Goal: Task Accomplishment & Management: Use online tool/utility

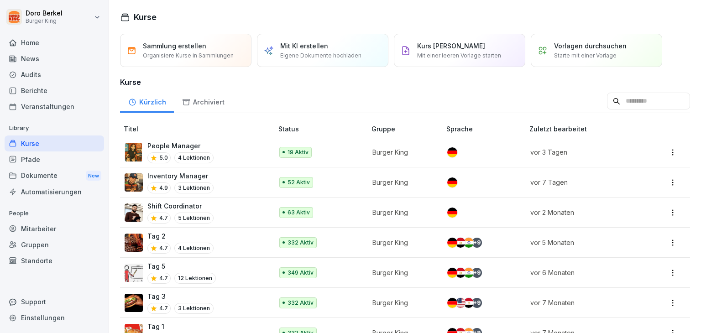
click at [42, 65] on div "News" at bounding box center [54, 59] width 99 height 16
click at [30, 88] on div "Berichte" at bounding box center [54, 91] width 99 height 16
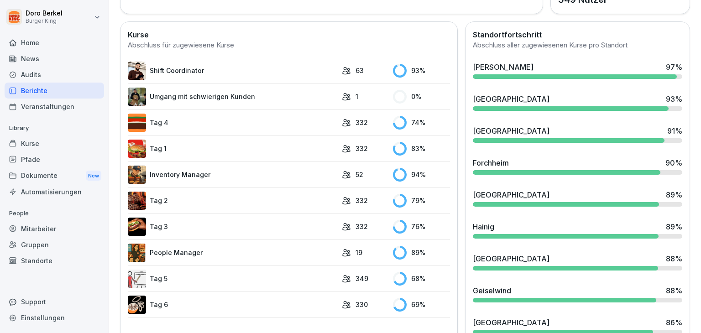
scroll to position [228, 0]
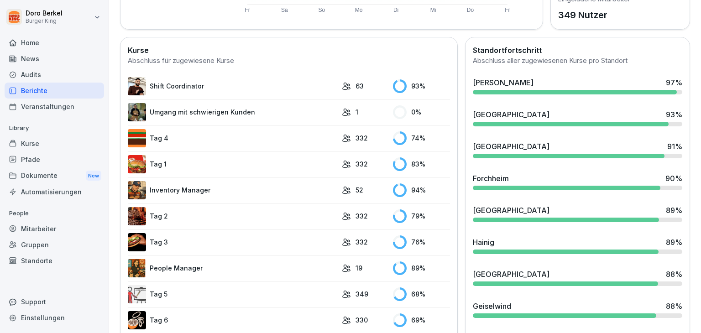
click at [495, 86] on div "[PERSON_NAME] 97 %" at bounding box center [577, 82] width 209 height 11
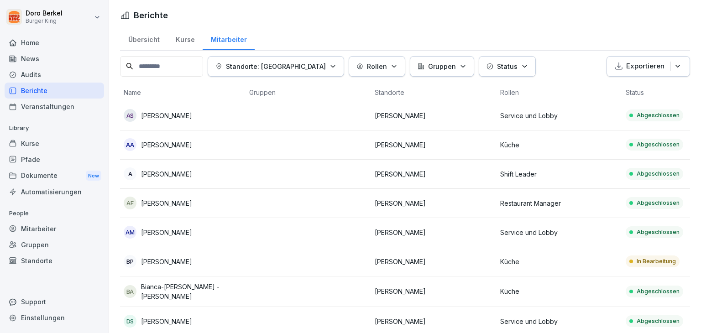
click at [170, 263] on p "[PERSON_NAME]" at bounding box center [166, 262] width 51 height 10
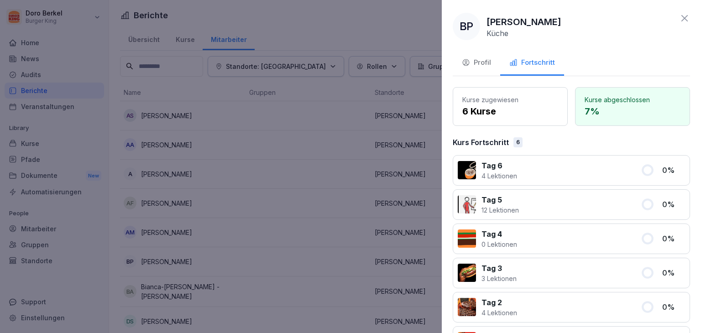
click at [681, 17] on icon at bounding box center [684, 18] width 6 height 6
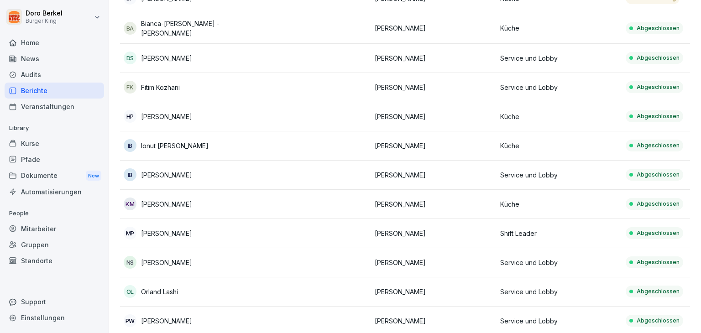
scroll to position [263, 0]
click at [18, 141] on div "Kurse" at bounding box center [54, 143] width 99 height 16
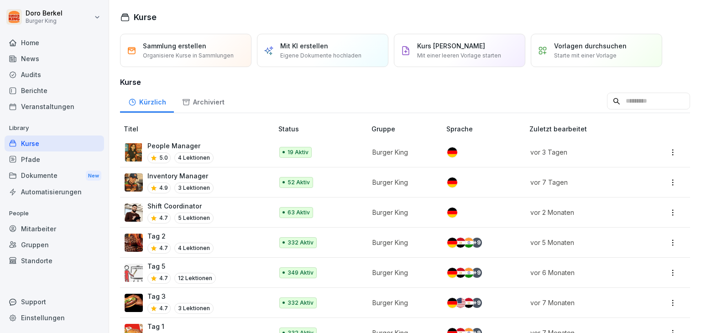
click at [169, 266] on p "Tag 5" at bounding box center [181, 266] width 68 height 10
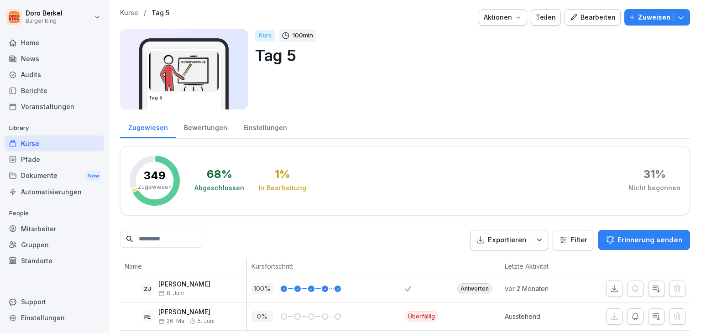
click at [594, 15] on div "Bearbeiten" at bounding box center [592, 17] width 46 height 10
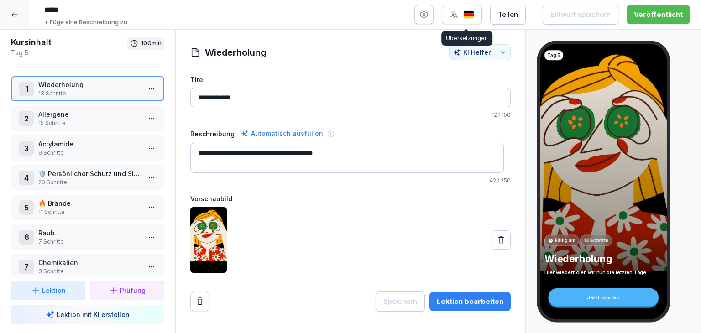
click at [480, 16] on button "button" at bounding box center [462, 14] width 40 height 19
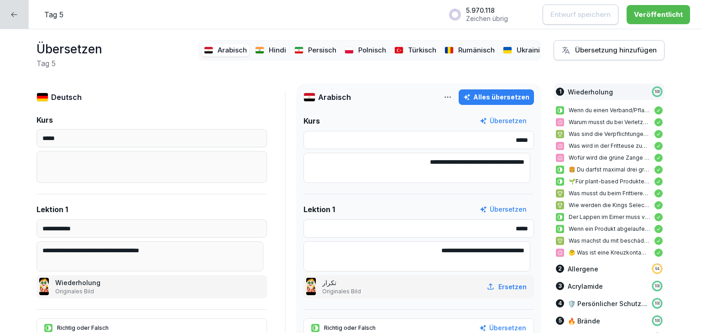
click at [259, 44] on div "Hindi" at bounding box center [271, 50] width 36 height 13
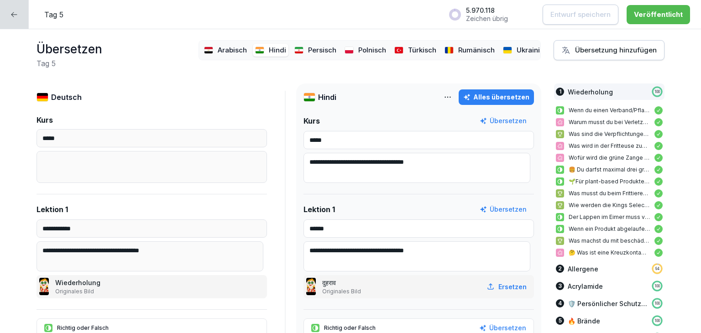
click at [308, 45] on p "Persisch" at bounding box center [322, 50] width 28 height 10
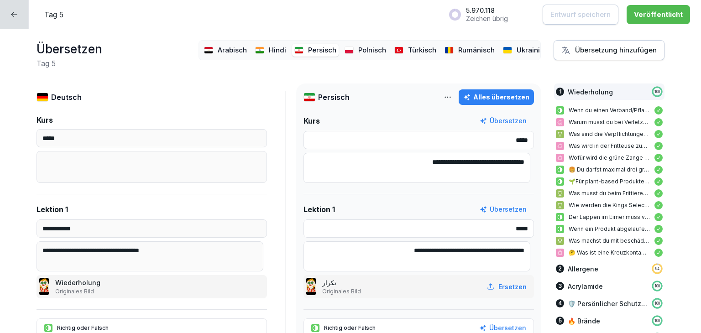
click at [208, 44] on div "Arabisch" at bounding box center [225, 50] width 47 height 13
click at [261, 47] on div "Hindi" at bounding box center [271, 50] width 36 height 13
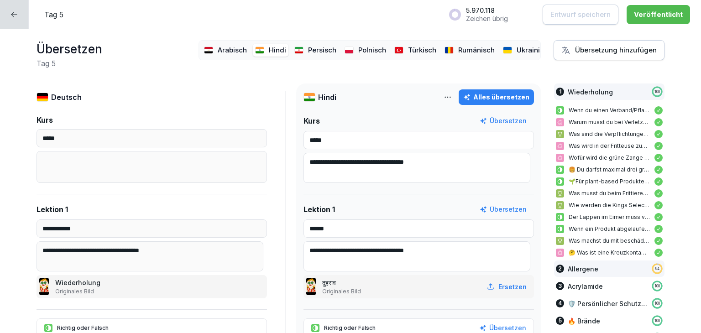
click at [572, 272] on p "Allergene" at bounding box center [582, 269] width 31 height 10
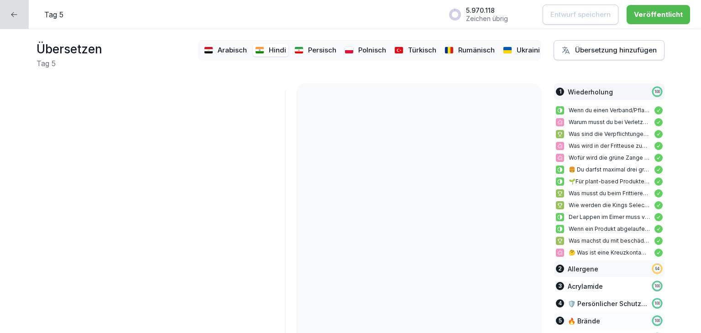
scroll to position [2125, 0]
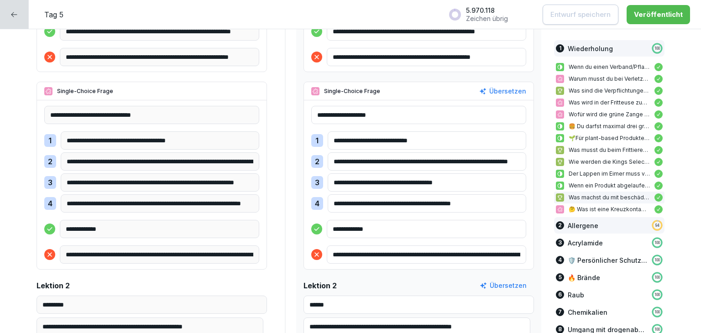
click at [577, 225] on p "Allergene" at bounding box center [582, 226] width 31 height 10
click at [570, 226] on p "Allergene" at bounding box center [582, 226] width 31 height 10
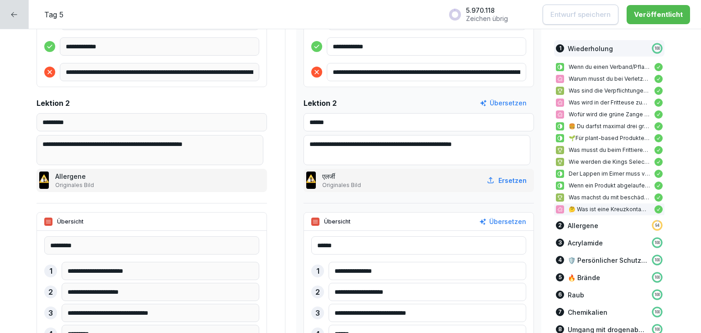
scroll to position [2353, 0]
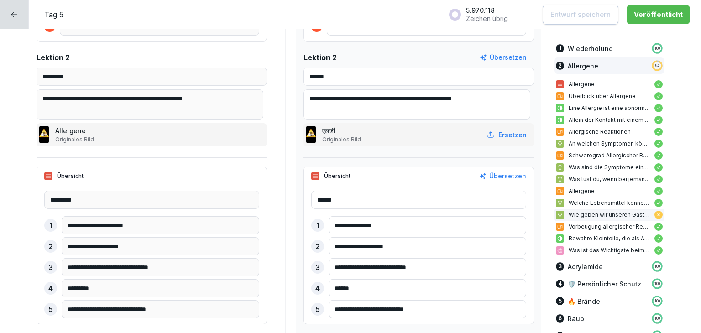
click at [586, 215] on p "Wie geben wir unseren Gästen genaue Informationen über Allergene?" at bounding box center [608, 215] width 81 height 8
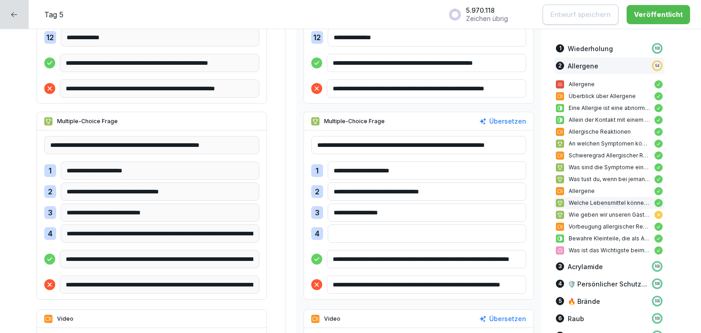
scroll to position [4202, 0]
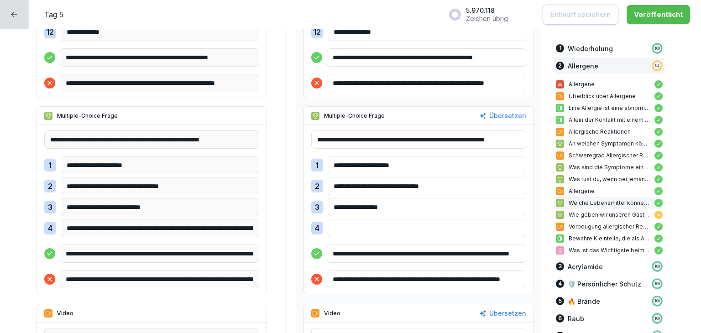
click at [500, 117] on div "Übersetzen" at bounding box center [502, 116] width 47 height 10
type input "**********"
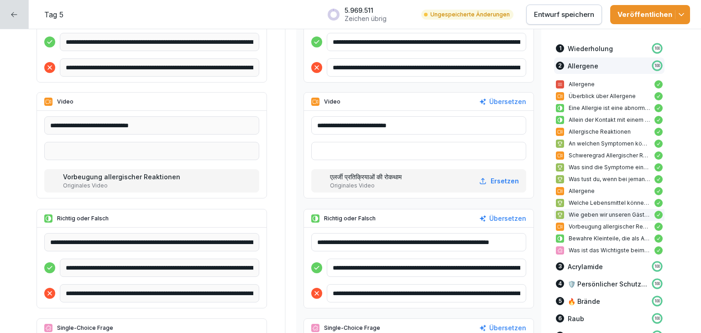
scroll to position [4476, 0]
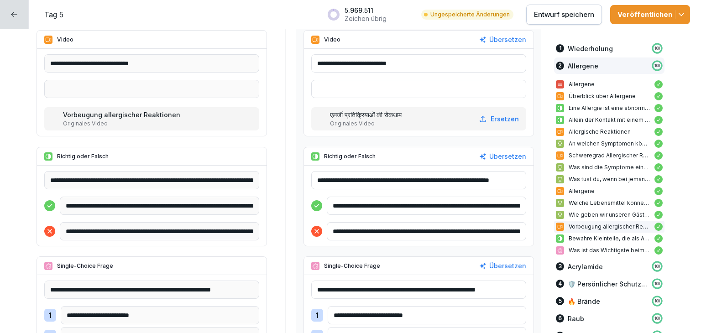
click at [570, 19] on p "Entwurf speichern" at bounding box center [564, 15] width 60 height 10
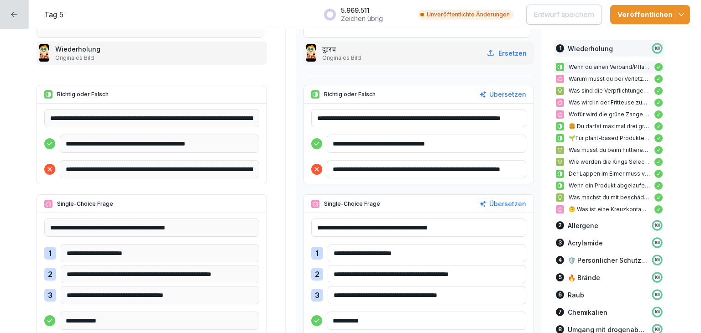
scroll to position [0, 0]
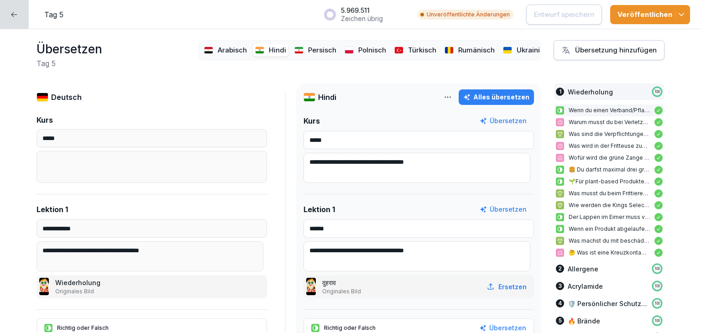
click at [269, 45] on p "Hindi" at bounding box center [277, 50] width 17 height 10
click at [314, 50] on p "Persisch" at bounding box center [322, 50] width 28 height 10
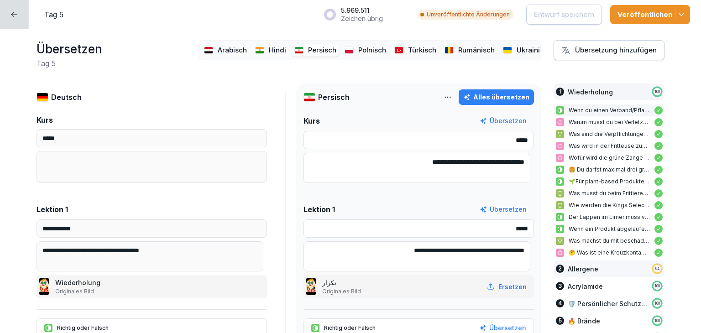
click at [589, 269] on div "2 Allergene 94" at bounding box center [609, 268] width 110 height 16
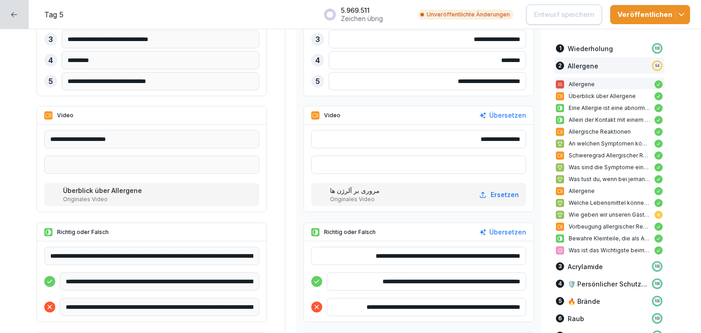
scroll to position [2627, 0]
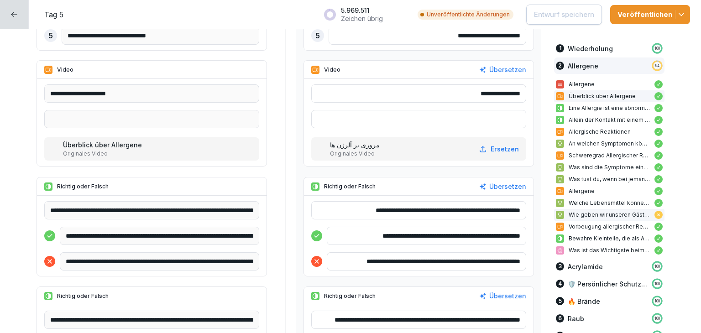
click at [574, 213] on p "Wie geben wir unseren Gästen genaue Informationen über Allergene?" at bounding box center [608, 215] width 81 height 8
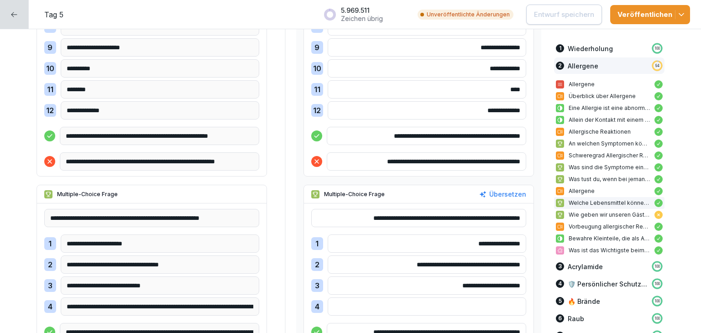
scroll to position [4157, 0]
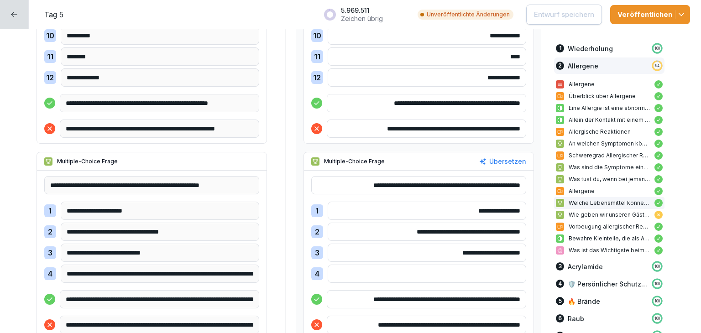
click at [502, 161] on div "Übersetzen" at bounding box center [502, 161] width 47 height 10
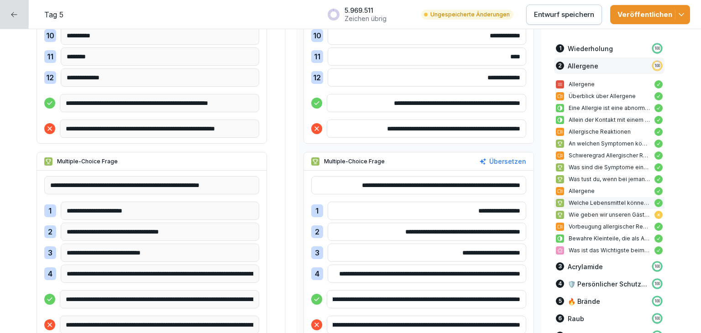
type input "**********"
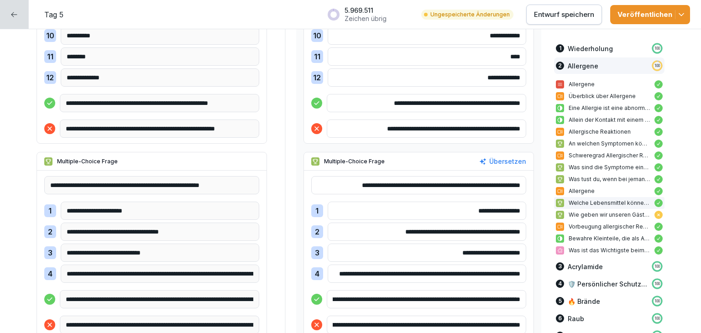
type input "**********"
click at [572, 17] on p "Entwurf speichern" at bounding box center [564, 15] width 60 height 10
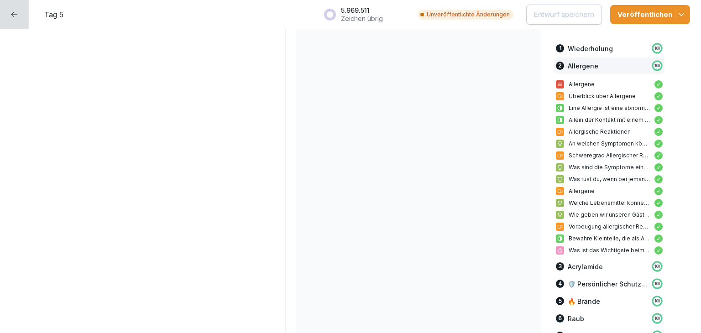
scroll to position [0, 0]
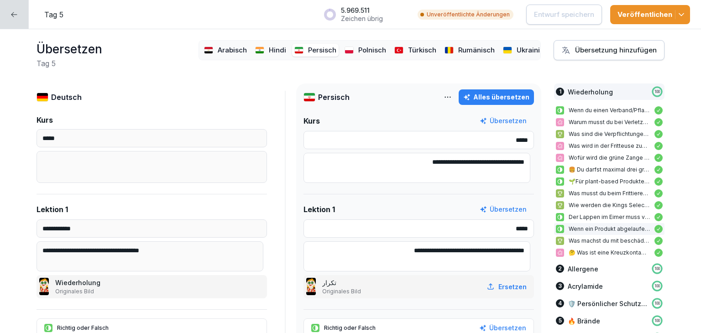
click at [308, 45] on p "Persisch" at bounding box center [322, 50] width 28 height 10
click at [308, 46] on p "Persisch" at bounding box center [322, 50] width 28 height 10
click at [358, 45] on p "Polnisch" at bounding box center [372, 50] width 28 height 10
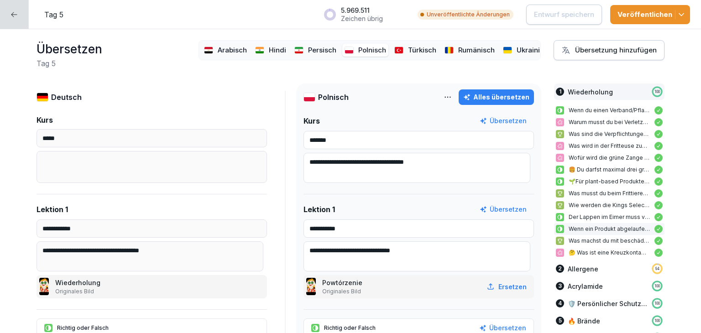
click at [308, 45] on p "Persisch" at bounding box center [322, 50] width 28 height 10
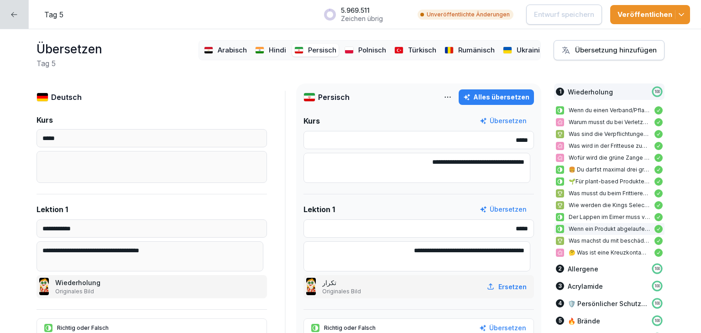
click at [358, 45] on p "Polnisch" at bounding box center [372, 50] width 28 height 10
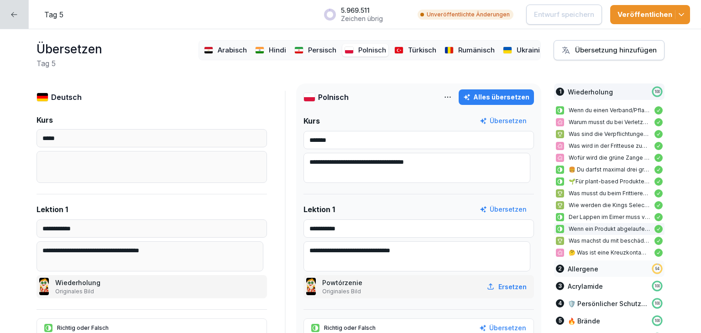
click at [574, 267] on p "Allergene" at bounding box center [582, 269] width 31 height 10
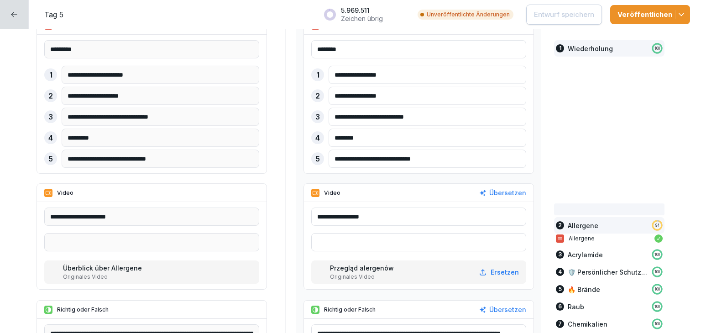
scroll to position [2535, 0]
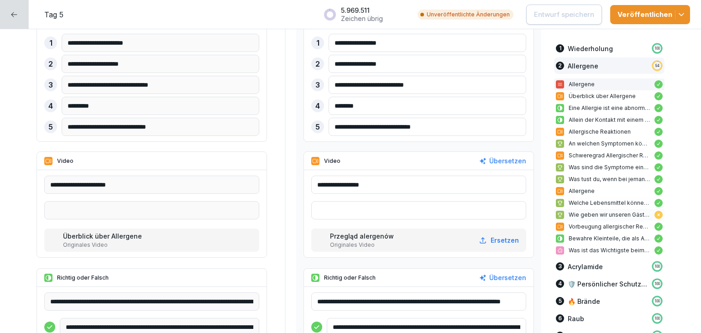
click at [592, 213] on p "Wie geben wir unseren Gästen genaue Informationen über Allergene?" at bounding box center [608, 215] width 81 height 8
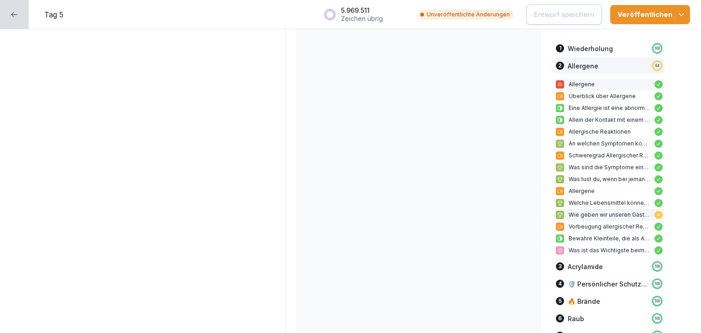
scroll to position [4111, 0]
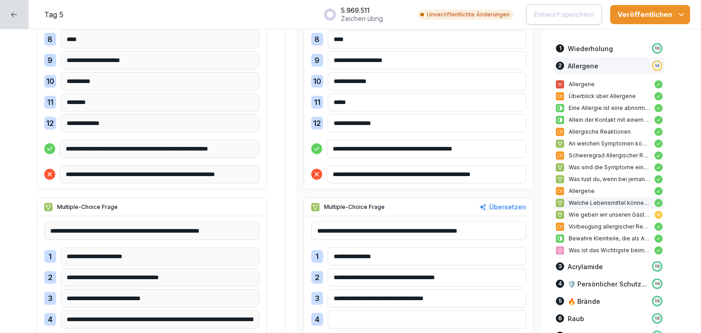
click at [500, 208] on div "Übersetzen" at bounding box center [502, 207] width 47 height 10
type input "**********"
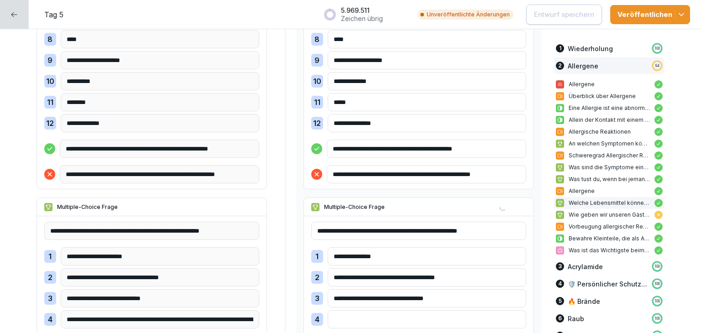
type input "**********"
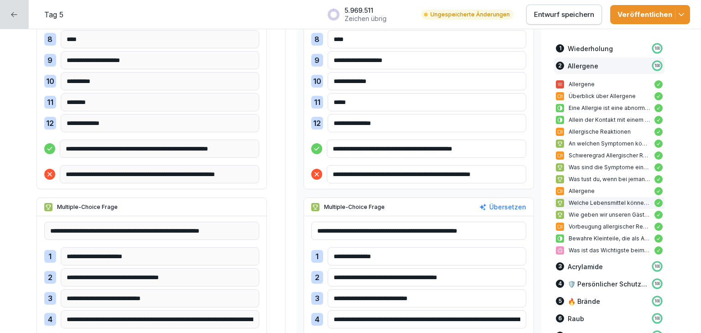
click at [576, 18] on p "Entwurf speichern" at bounding box center [564, 15] width 60 height 10
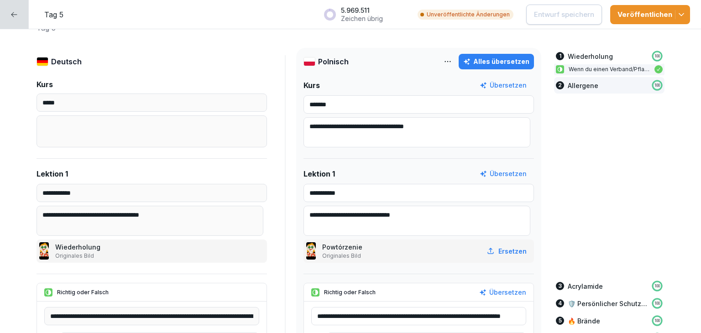
scroll to position [0, 0]
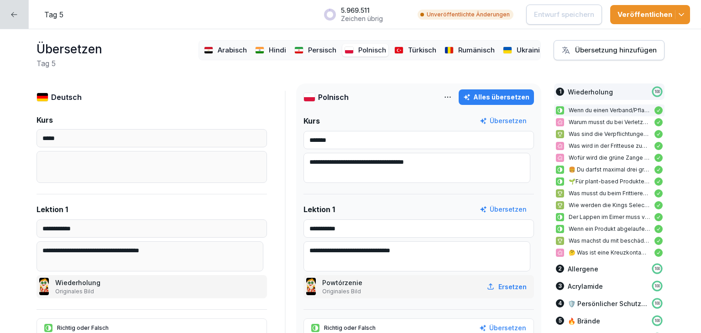
click at [408, 45] on p "Türkisch" at bounding box center [422, 50] width 28 height 10
click at [361, 46] on p "Polnisch" at bounding box center [372, 50] width 28 height 10
click at [417, 49] on p "Türkisch" at bounding box center [422, 50] width 28 height 10
click at [579, 265] on p "Allergene" at bounding box center [582, 269] width 31 height 10
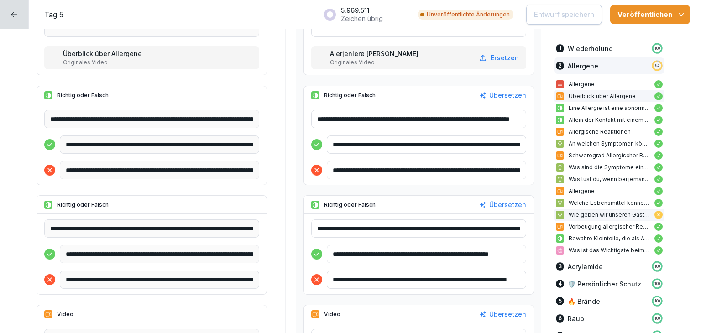
click at [573, 216] on p "Wie geben wir unseren Gästen genaue Informationen über Allergene?" at bounding box center [608, 215] width 81 height 8
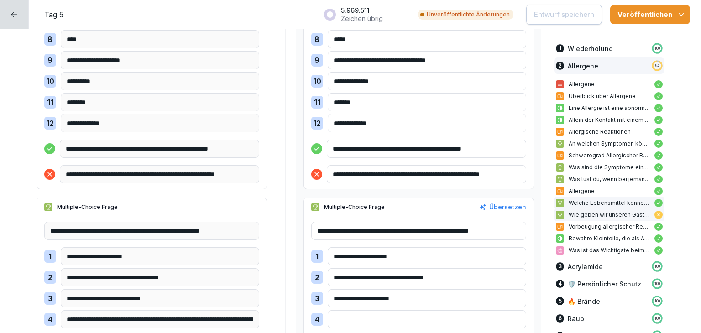
click at [577, 216] on p "Wie geben wir unseren Gästen genaue Informationen über Allergene?" at bounding box center [608, 215] width 81 height 8
click at [502, 204] on div "Übersetzen" at bounding box center [502, 207] width 47 height 10
type input "**********"
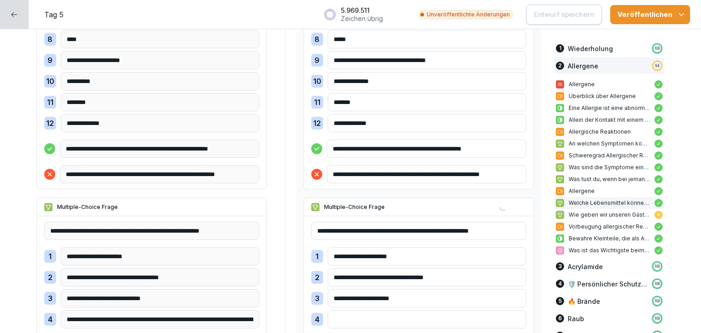
type input "**********"
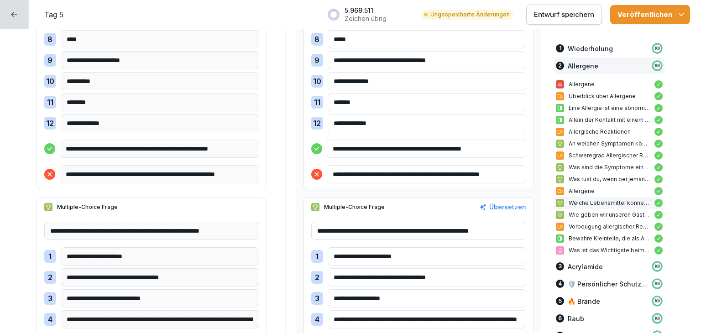
click at [568, 18] on p "Entwurf speichern" at bounding box center [564, 15] width 60 height 10
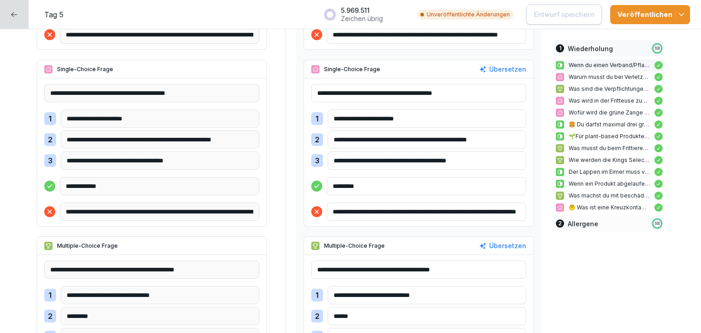
scroll to position [0, 0]
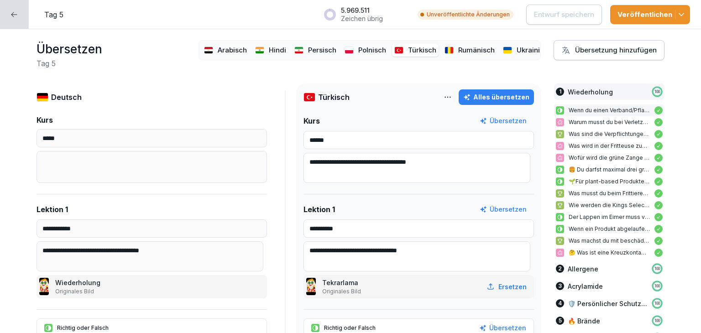
click at [458, 48] on p "Rumänisch" at bounding box center [476, 50] width 36 height 10
click at [585, 269] on p "Allergene" at bounding box center [582, 269] width 31 height 10
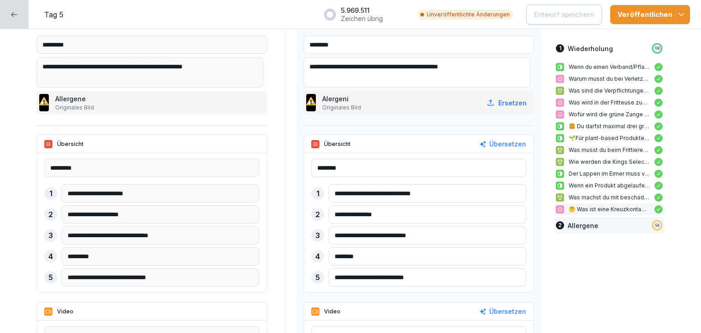
scroll to position [2399, 0]
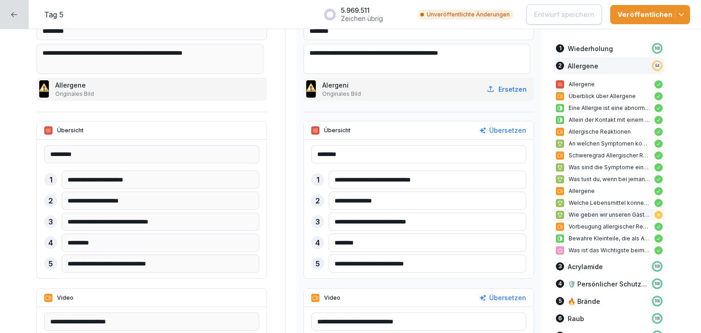
click at [599, 212] on p "Wie geben wir unseren Gästen genaue Informationen über Allergene?" at bounding box center [608, 215] width 81 height 8
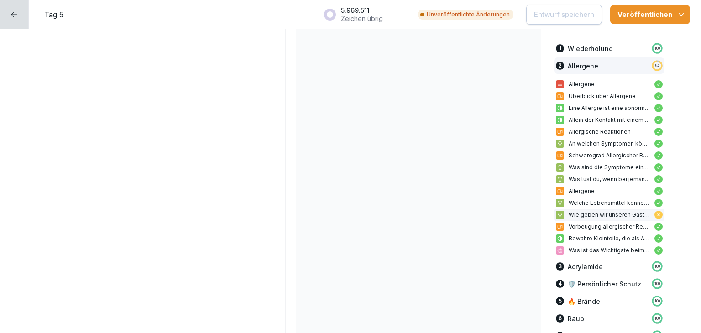
scroll to position [4111, 0]
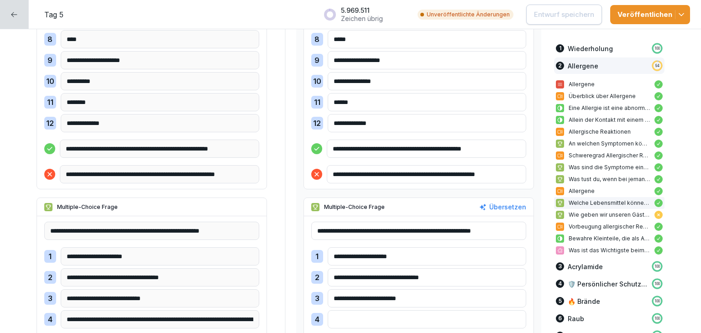
click at [500, 208] on div "Übersetzen" at bounding box center [502, 207] width 47 height 10
type input "**********"
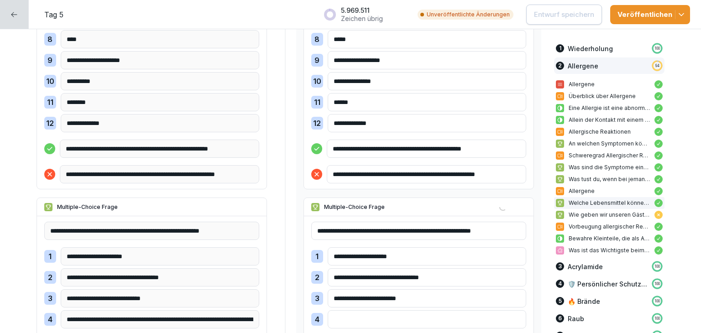
type input "**********"
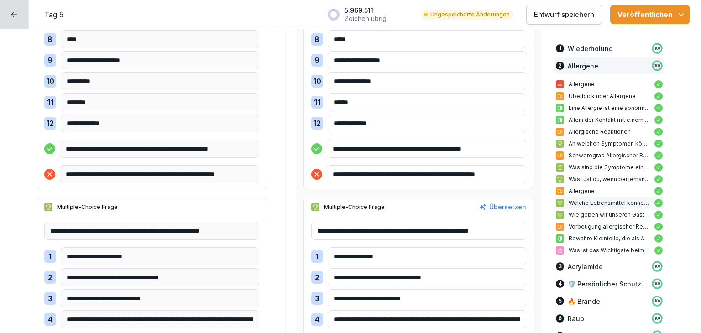
click at [579, 18] on p "Entwurf speichern" at bounding box center [564, 15] width 60 height 10
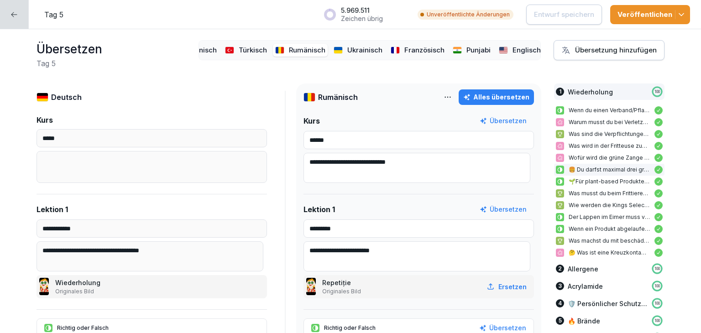
scroll to position [0, 182]
click at [348, 45] on p "Ukrainisch" at bounding box center [351, 50] width 35 height 10
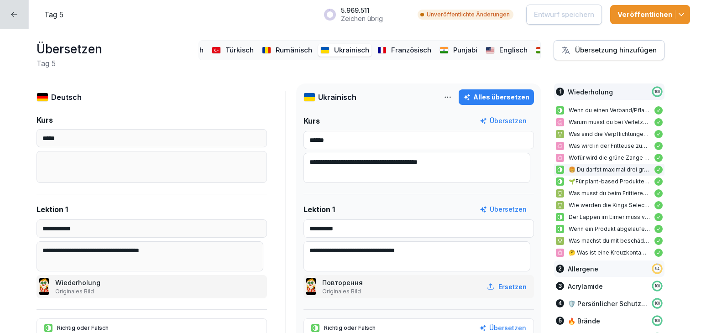
click at [575, 267] on p "Allergene" at bounding box center [582, 269] width 31 height 10
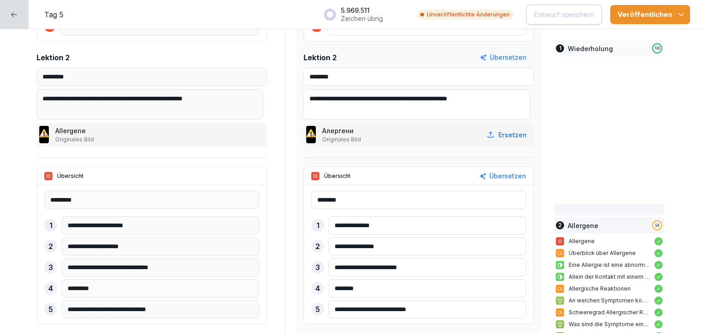
scroll to position [2399, 0]
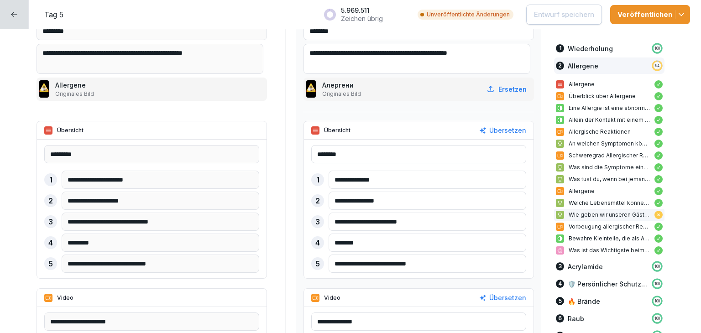
click at [592, 218] on p "Wie geben wir unseren Gästen genaue Informationen über Allergene?" at bounding box center [608, 215] width 81 height 8
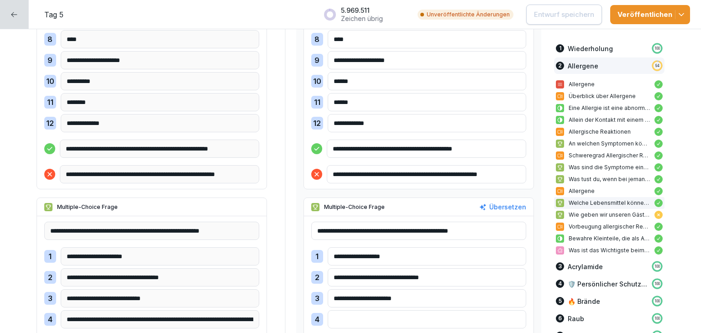
click at [497, 207] on div "Übersetzen" at bounding box center [502, 207] width 47 height 10
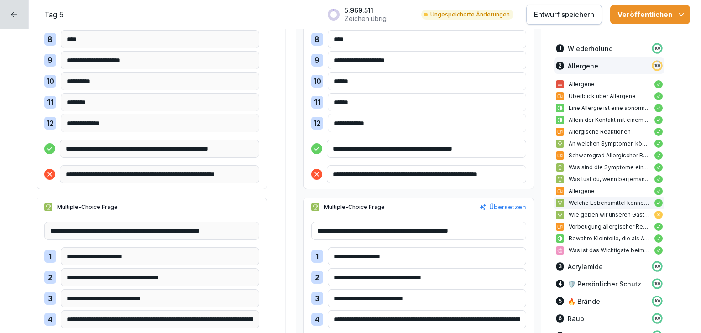
type input "**********"
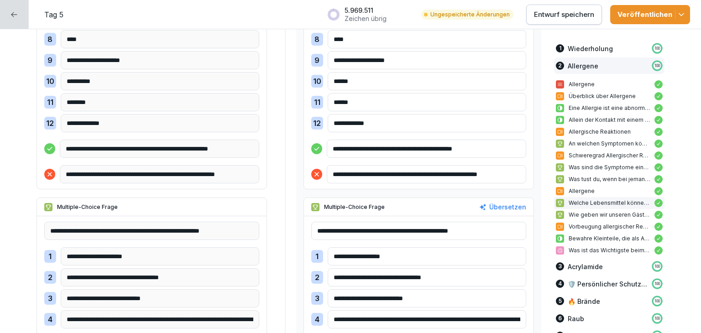
click at [573, 23] on button "Entwurf speichern" at bounding box center [564, 15] width 76 height 20
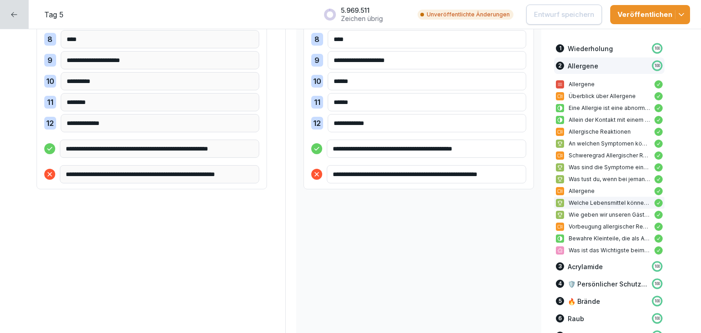
scroll to position [0, 0]
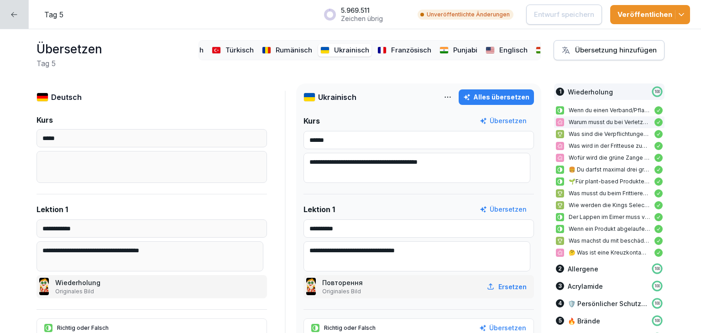
click at [397, 45] on p "Französisch" at bounding box center [411, 50] width 40 height 10
click at [583, 269] on p "Allergene" at bounding box center [582, 269] width 31 height 10
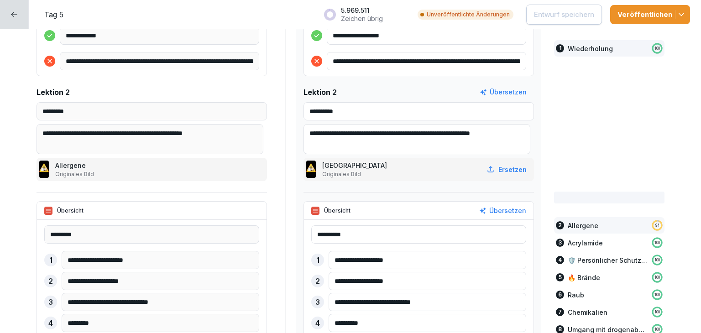
scroll to position [2399, 0]
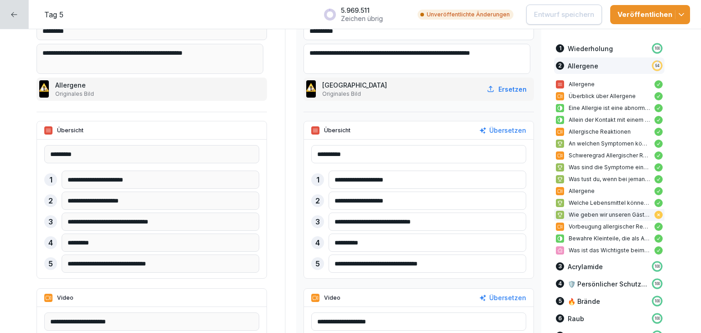
click at [594, 213] on p "Wie geben wir unseren Gästen genaue Informationen über Allergene?" at bounding box center [608, 215] width 81 height 8
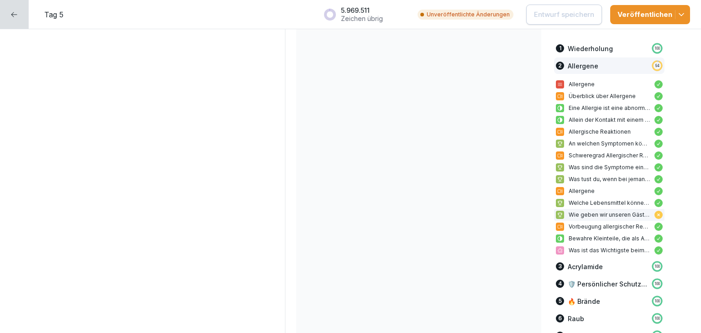
scroll to position [4111, 0]
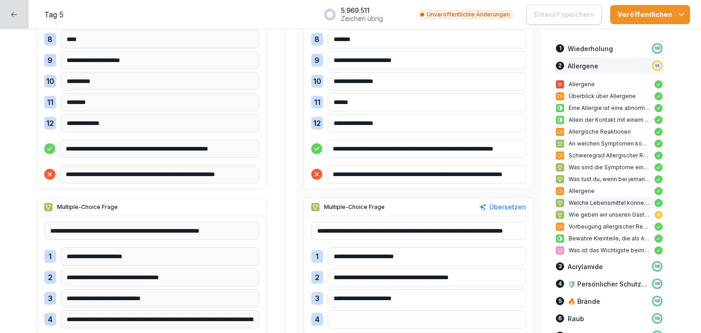
click at [506, 205] on div "Übersetzen" at bounding box center [502, 207] width 47 height 10
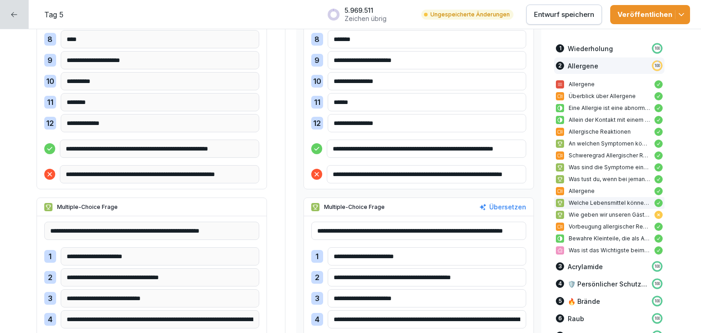
type input "**********"
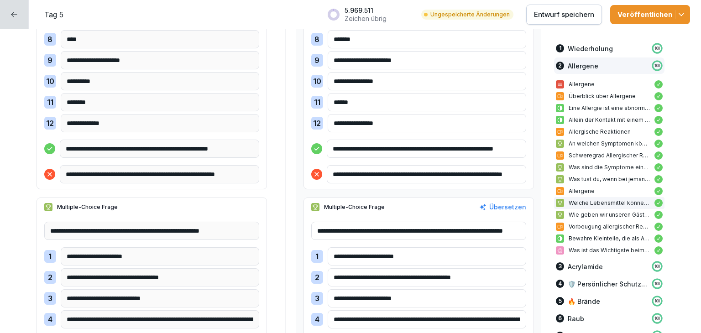
click at [559, 13] on p "Entwurf speichern" at bounding box center [564, 15] width 60 height 10
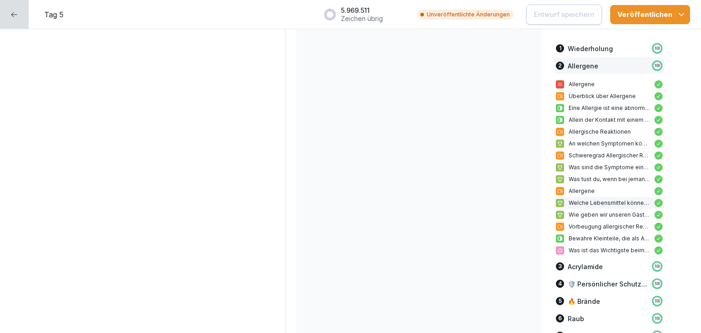
scroll to position [0, 0]
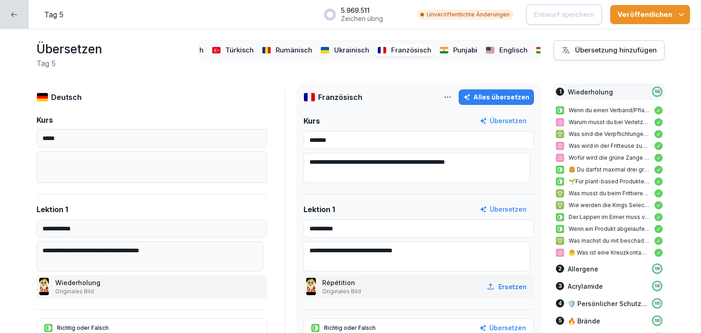
click at [453, 46] on p "Punjabi" at bounding box center [465, 50] width 24 height 10
click at [580, 271] on p "Allergene" at bounding box center [582, 269] width 31 height 10
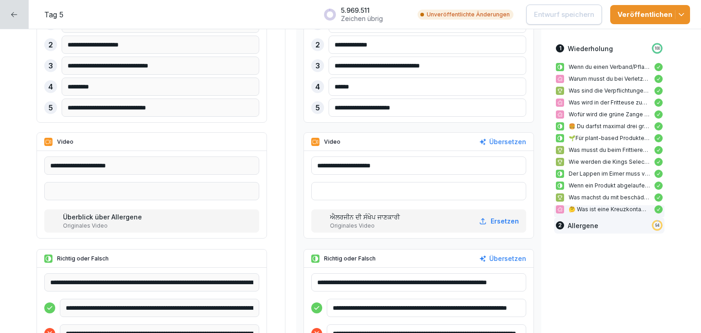
scroll to position [2581, 0]
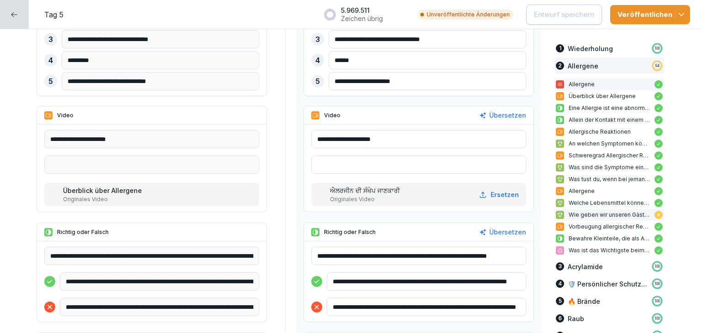
click at [588, 216] on p "Wie geben wir unseren Gästen genaue Informationen über Allergene?" at bounding box center [608, 215] width 81 height 8
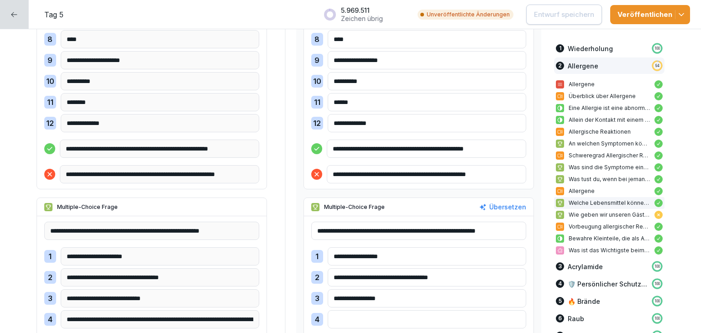
click at [506, 207] on div "Übersetzen" at bounding box center [502, 207] width 47 height 10
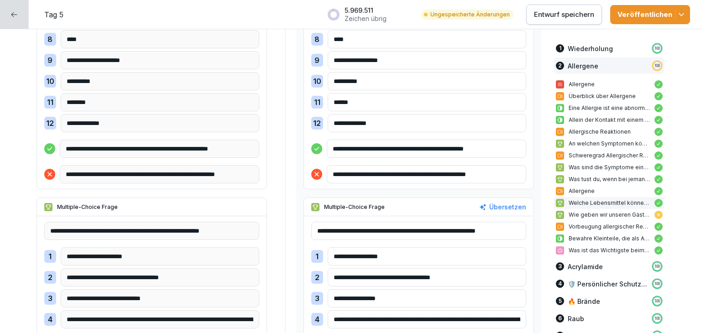
type input "**********"
click at [562, 11] on p "Entwurf speichern" at bounding box center [564, 15] width 60 height 10
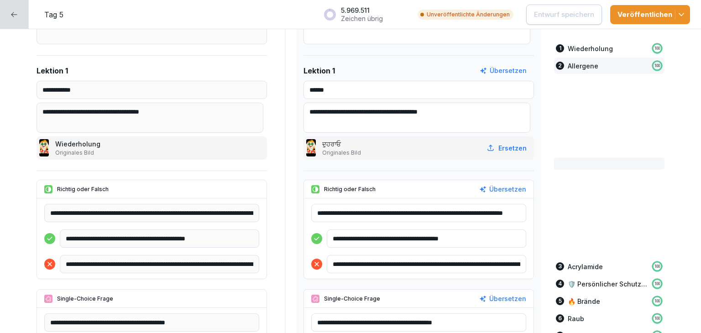
scroll to position [0, 0]
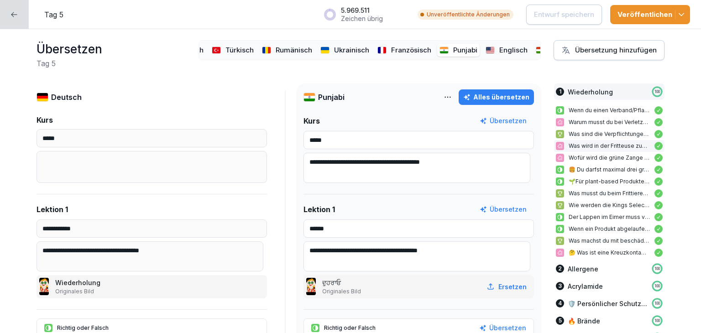
click at [484, 50] on div "Englisch" at bounding box center [506, 50] width 47 height 13
click at [567, 266] on p "Allergene" at bounding box center [582, 269] width 31 height 10
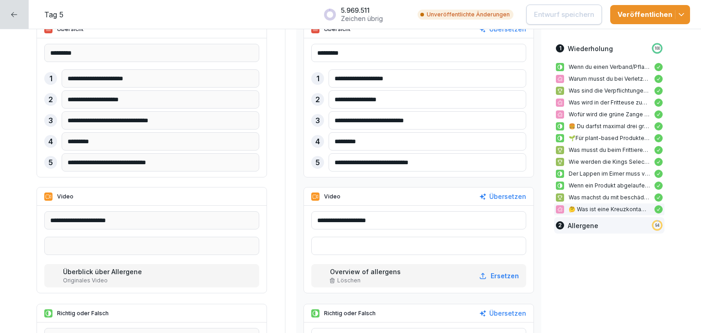
scroll to position [2535, 0]
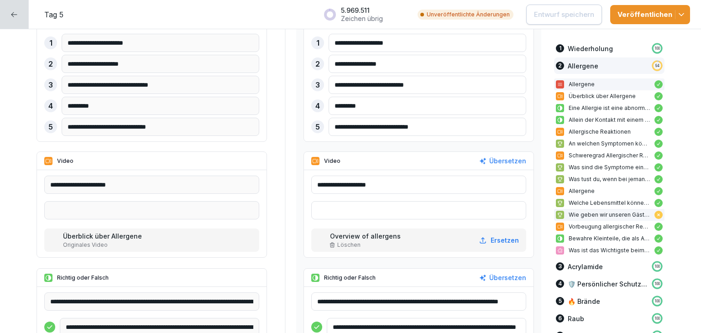
click at [595, 214] on p "Wie geben wir unseren Gästen genaue Informationen über Allergene?" at bounding box center [608, 215] width 81 height 8
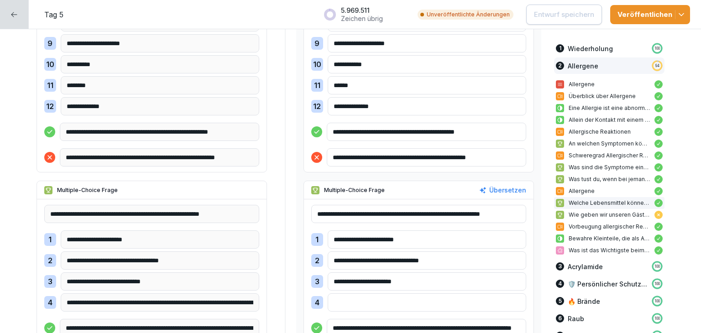
scroll to position [4157, 0]
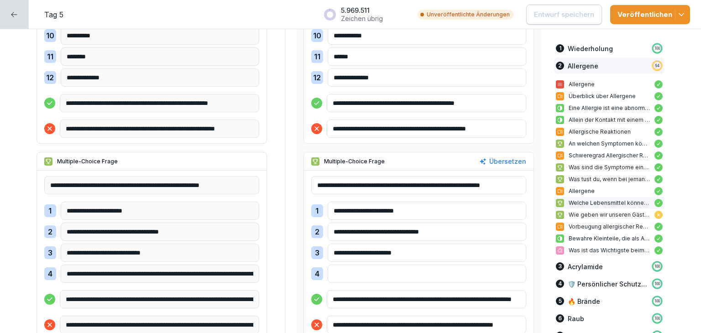
click at [499, 163] on div "Übersetzen" at bounding box center [502, 161] width 47 height 10
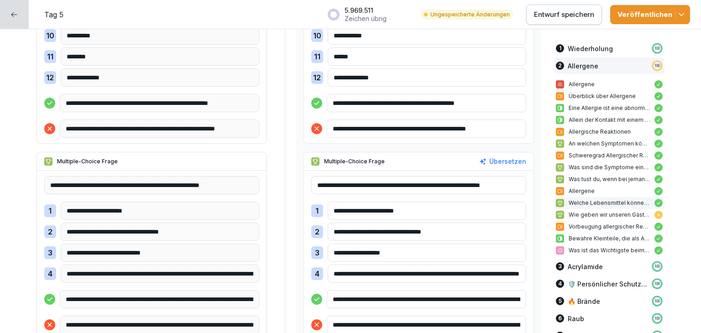
type input "**********"
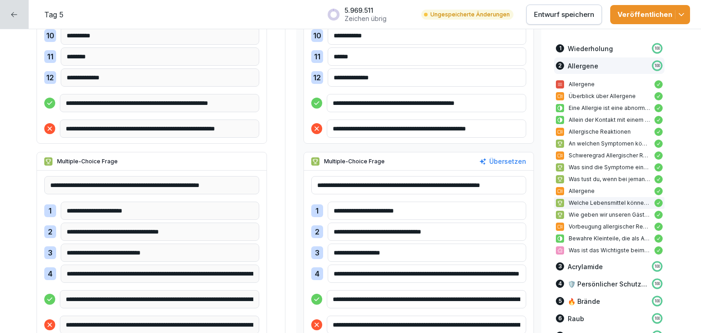
click at [575, 20] on button "Entwurf speichern" at bounding box center [564, 15] width 76 height 20
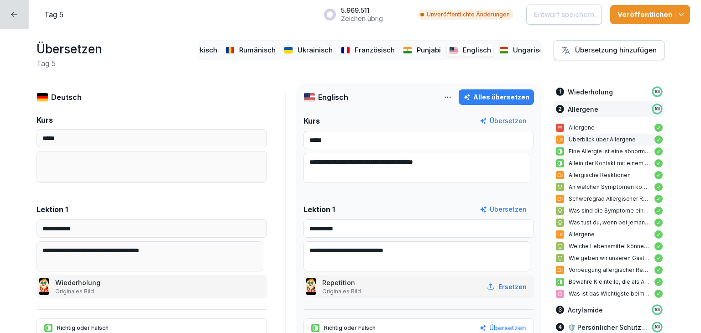
scroll to position [0, 232]
click at [502, 46] on p "Ungarisch" at bounding box center [518, 50] width 34 height 10
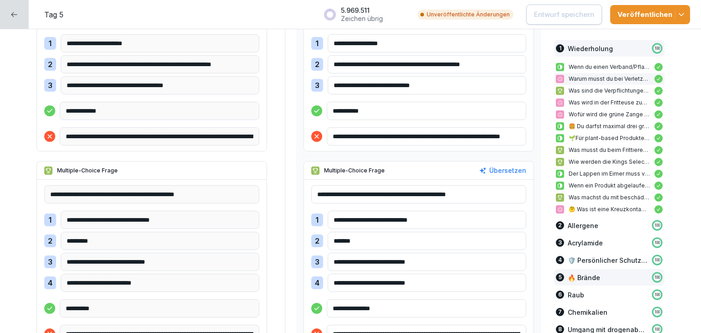
scroll to position [547, 0]
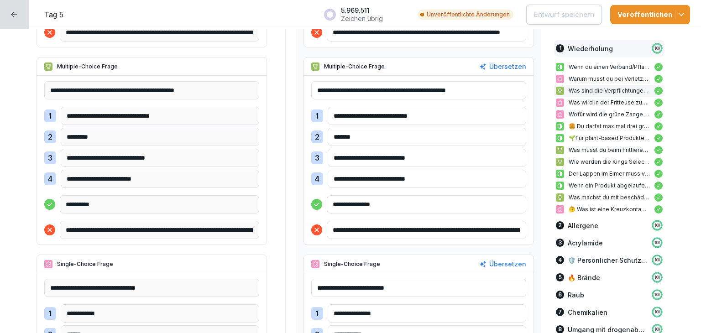
click at [582, 46] on p "Wiederholung" at bounding box center [589, 49] width 45 height 10
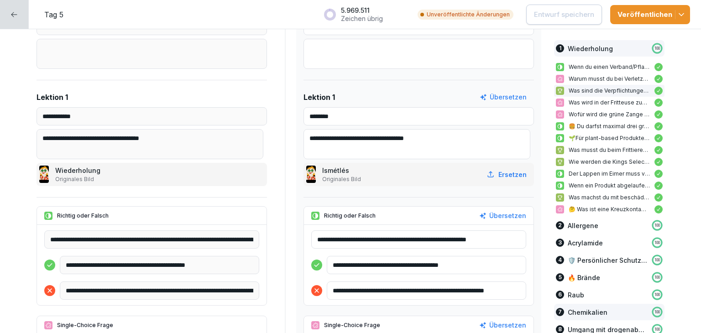
click at [567, 308] on p "Chemikalien" at bounding box center [587, 312] width 40 height 10
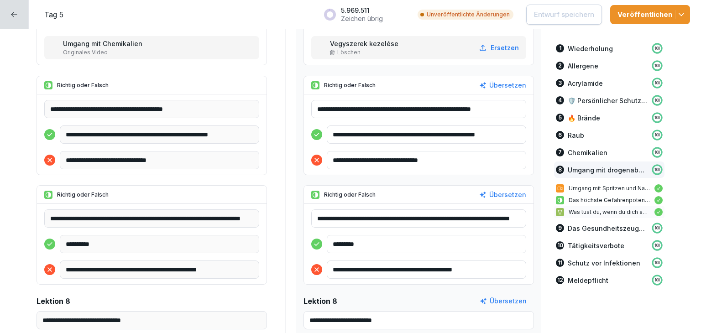
scroll to position [10643, 0]
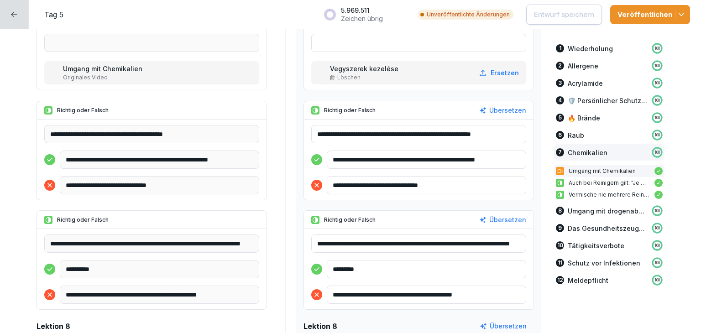
click at [682, 20] on button "Veröffentlichen" at bounding box center [650, 14] width 80 height 19
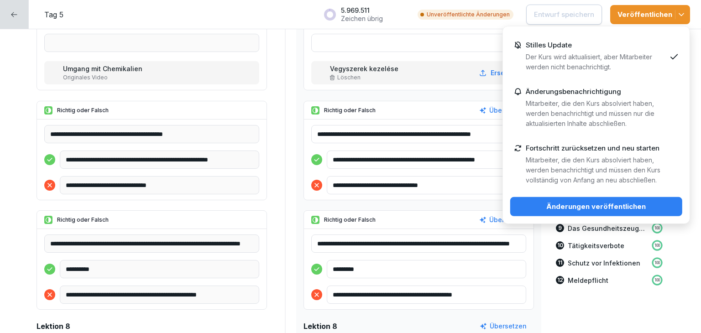
click at [606, 214] on button "Änderungen veröffentlichen" at bounding box center [596, 206] width 172 height 19
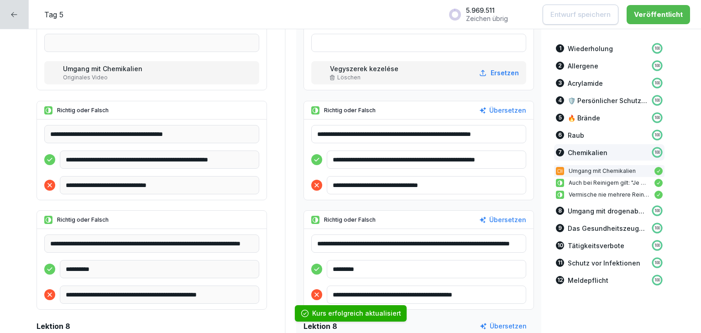
click at [13, 15] on icon at bounding box center [14, 14] width 6 height 5
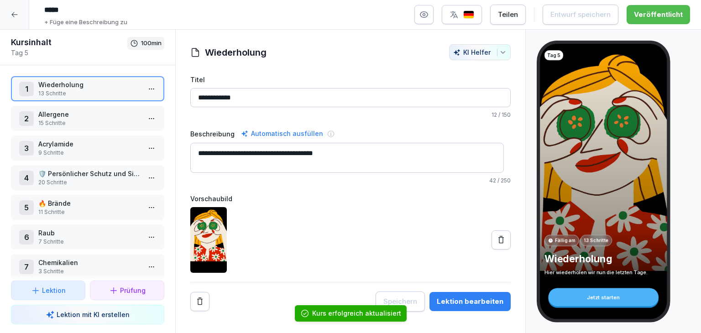
click at [22, 19] on div at bounding box center [14, 14] width 29 height 29
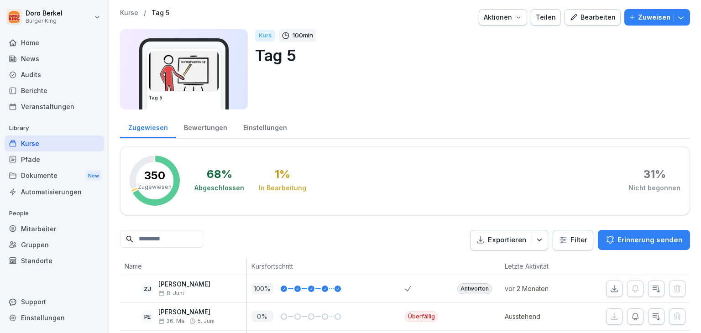
click at [43, 225] on div "Mitarbeiter" at bounding box center [54, 229] width 99 height 16
